Goal: Obtain resource: Download file/media

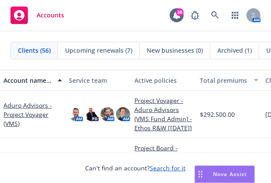
click at [185, 173] on icon "Drag to move" at bounding box center [200, 174] width 4 height 7
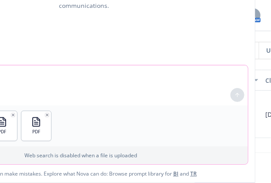
click at [38, 77] on textarea at bounding box center [81, 85] width 334 height 40
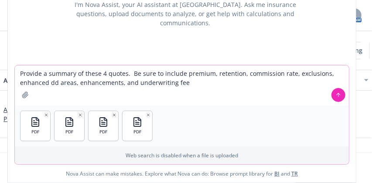
type textarea "Provide a summary of these 4 quotes. Be sure to include premium, retention, com…"
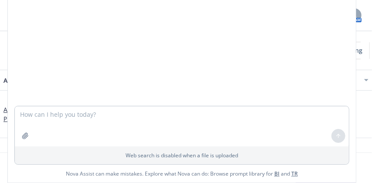
click at [185, 44] on div "pdf BlueChip.pdf pdf DUAL.pdf pdf SP.pdf pdf AIG.pdf Provide a summary of these…" at bounding box center [181, 15] width 341 height 181
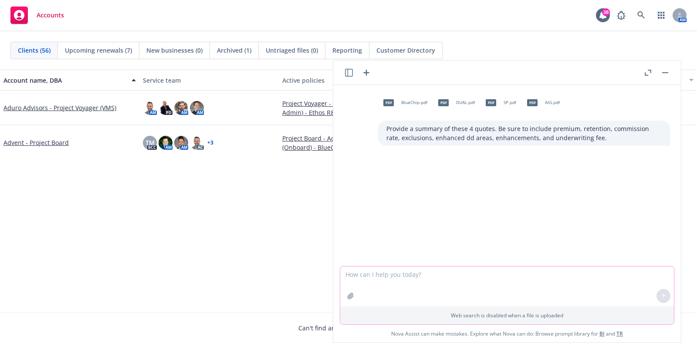
click at [185, 183] on textarea at bounding box center [507, 287] width 334 height 40
type textarea "are you working on this? you never answered me"
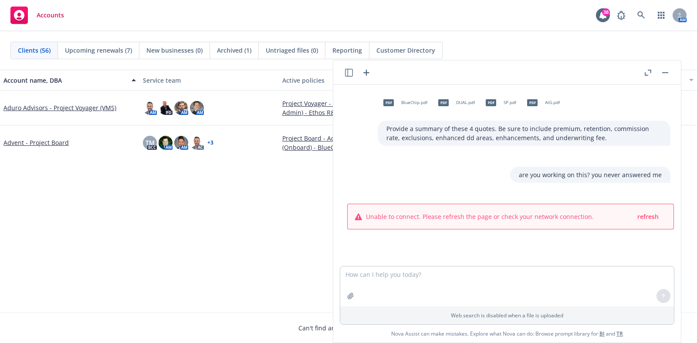
click at [185, 177] on div "are you working on this? you never answered me" at bounding box center [511, 175] width 334 height 16
click at [185, 183] on span "refresh" at bounding box center [647, 217] width 21 height 8
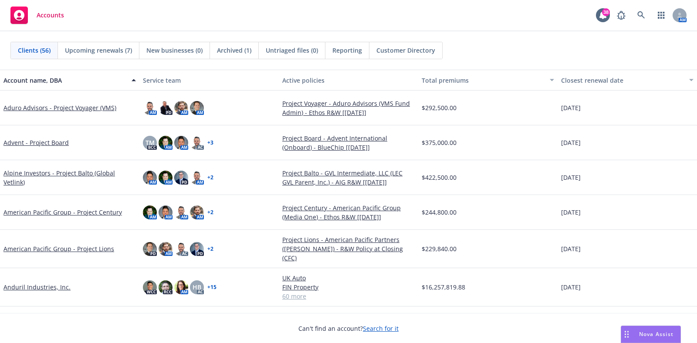
click at [646, 331] on span "Nova Assist" at bounding box center [656, 334] width 34 height 7
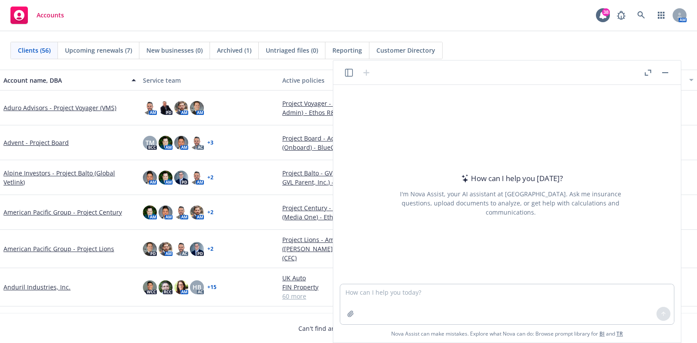
click at [349, 75] on icon "button" at bounding box center [349, 73] width 8 height 8
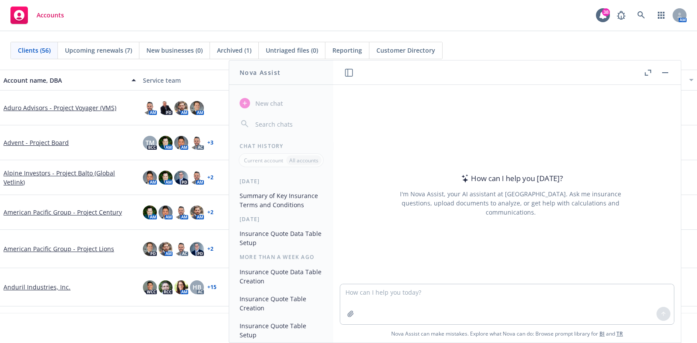
click at [275, 198] on button "Summary of Key Insurance Terms and Conditions" at bounding box center [281, 201] width 90 height 24
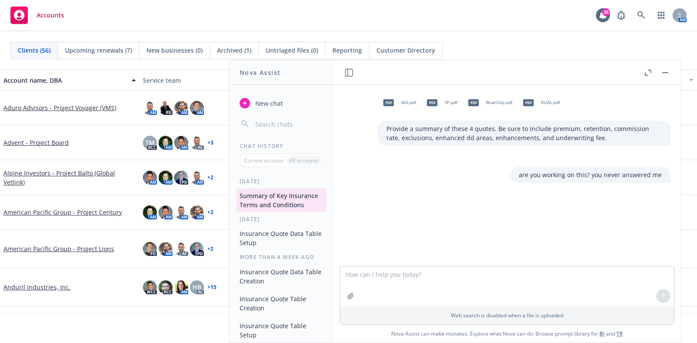
click at [381, 109] on div "pdf" at bounding box center [389, 103] width 18 height 18
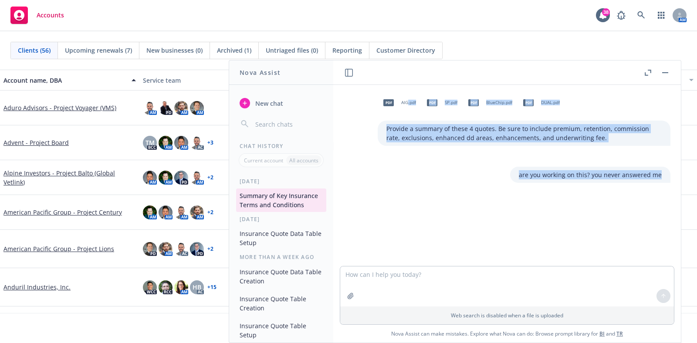
drag, startPoint x: 399, startPoint y: 105, endPoint x: 441, endPoint y: 208, distance: 112.2
click at [441, 208] on div "pdf AIG.pdf pdf SP.pdf pdf BlueChip.pdf pdf DUAL.pdf Provide a summary of these…" at bounding box center [507, 175] width 341 height 181
click at [461, 223] on div "pdf AIG.pdf pdf SP.pdf pdf BlueChip.pdf pdf DUAL.pdf Provide a summary of these…" at bounding box center [507, 175] width 341 height 181
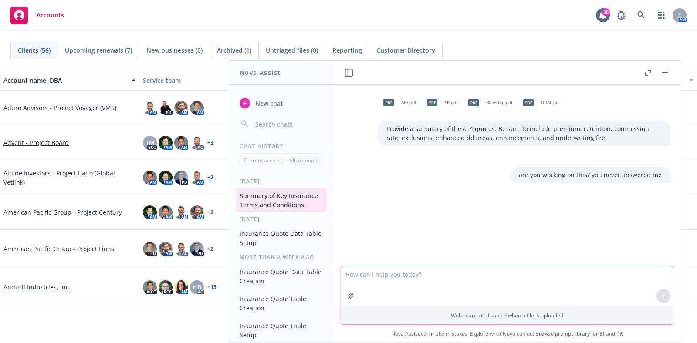
click at [376, 276] on textarea at bounding box center [507, 287] width 334 height 40
type textarea "are you working on this?"
